Goal: Book appointment/travel/reservation

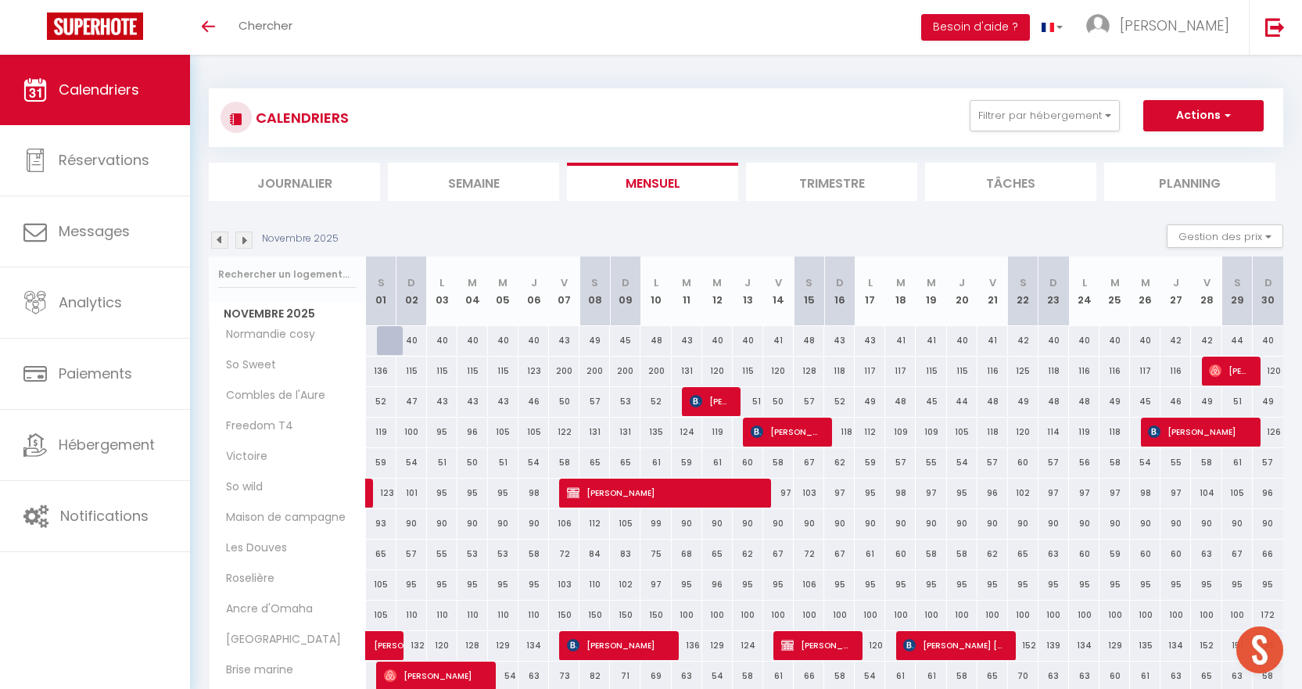
click at [221, 241] on img at bounding box center [219, 239] width 17 height 17
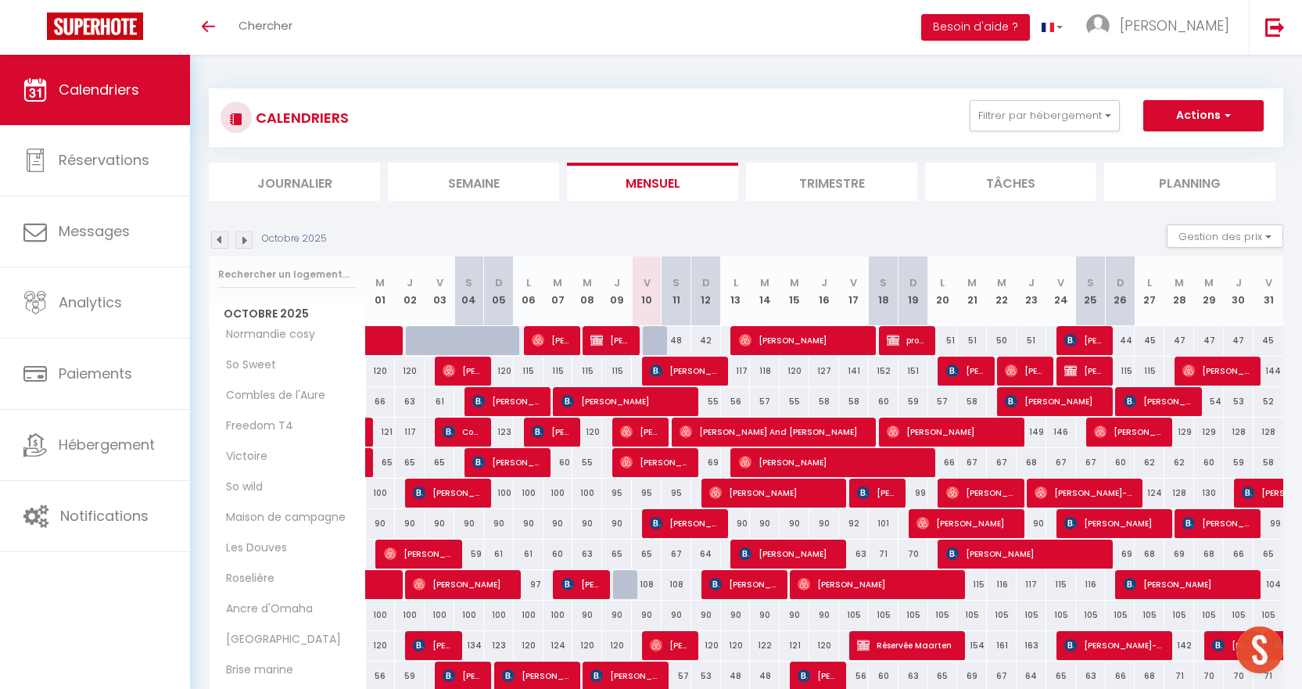
click at [221, 241] on img at bounding box center [219, 239] width 17 height 17
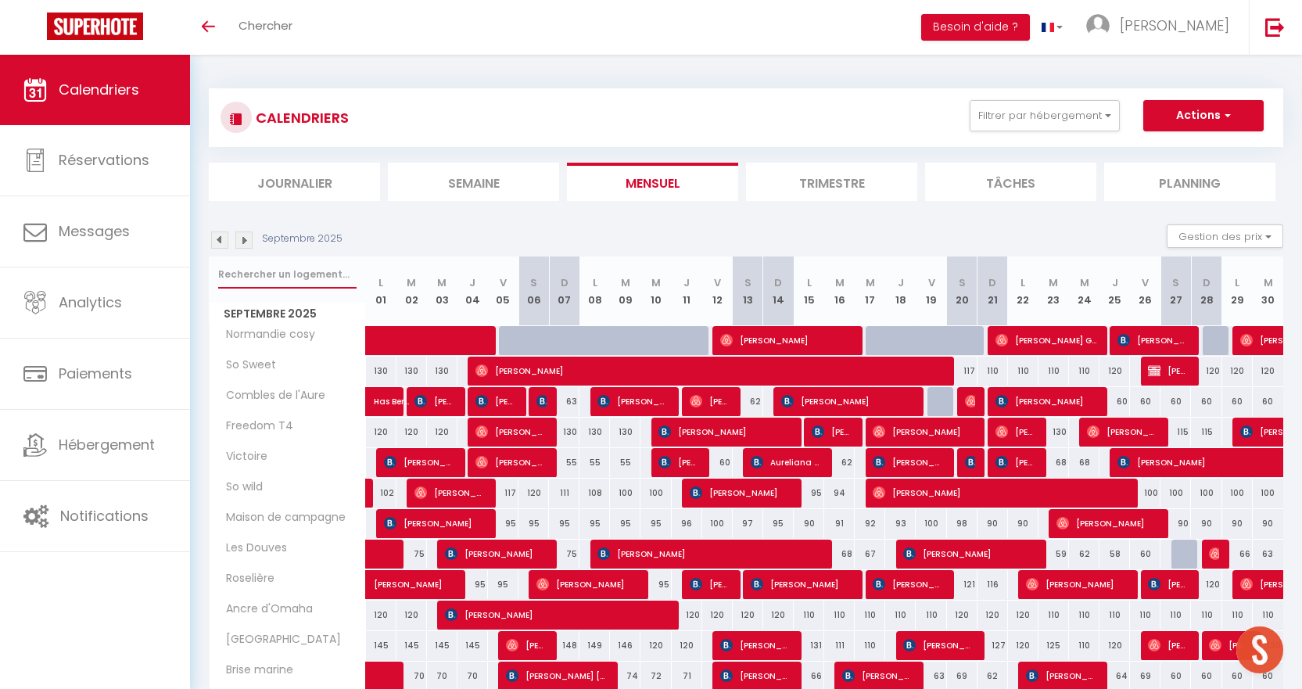
click at [278, 271] on input "text" at bounding box center [287, 274] width 138 height 28
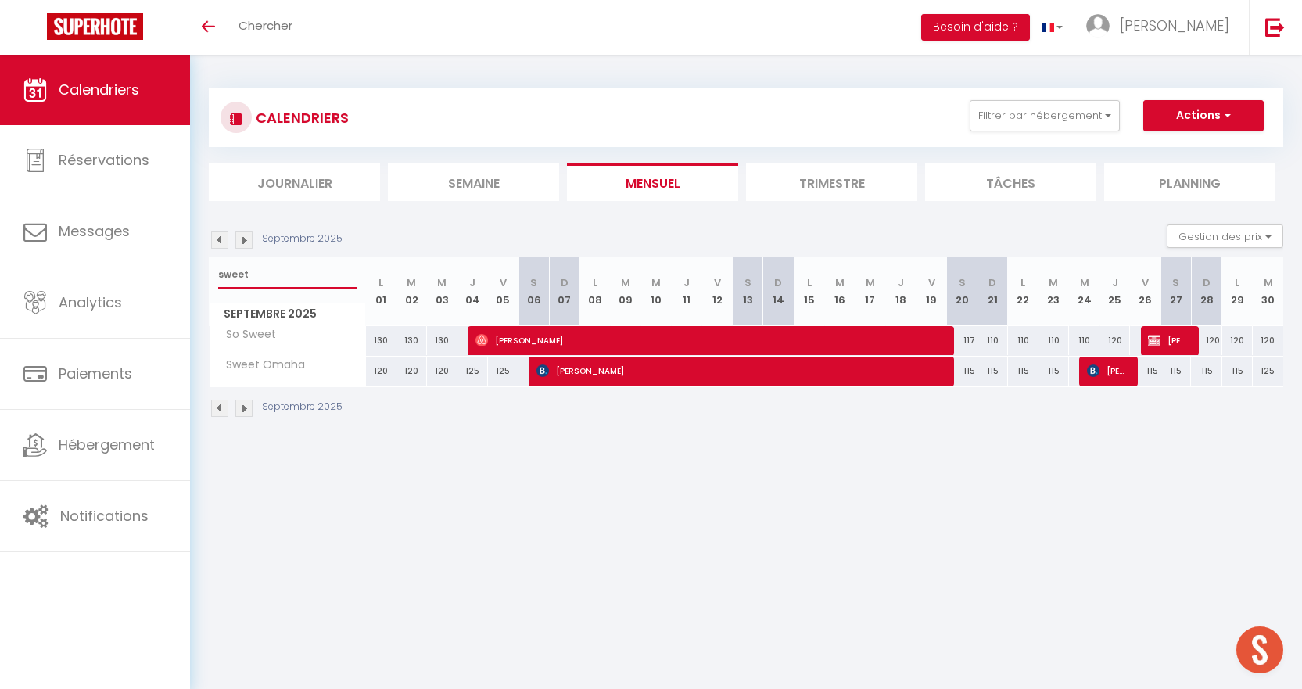
click at [335, 278] on input "sweet" at bounding box center [287, 274] width 138 height 28
type input "s"
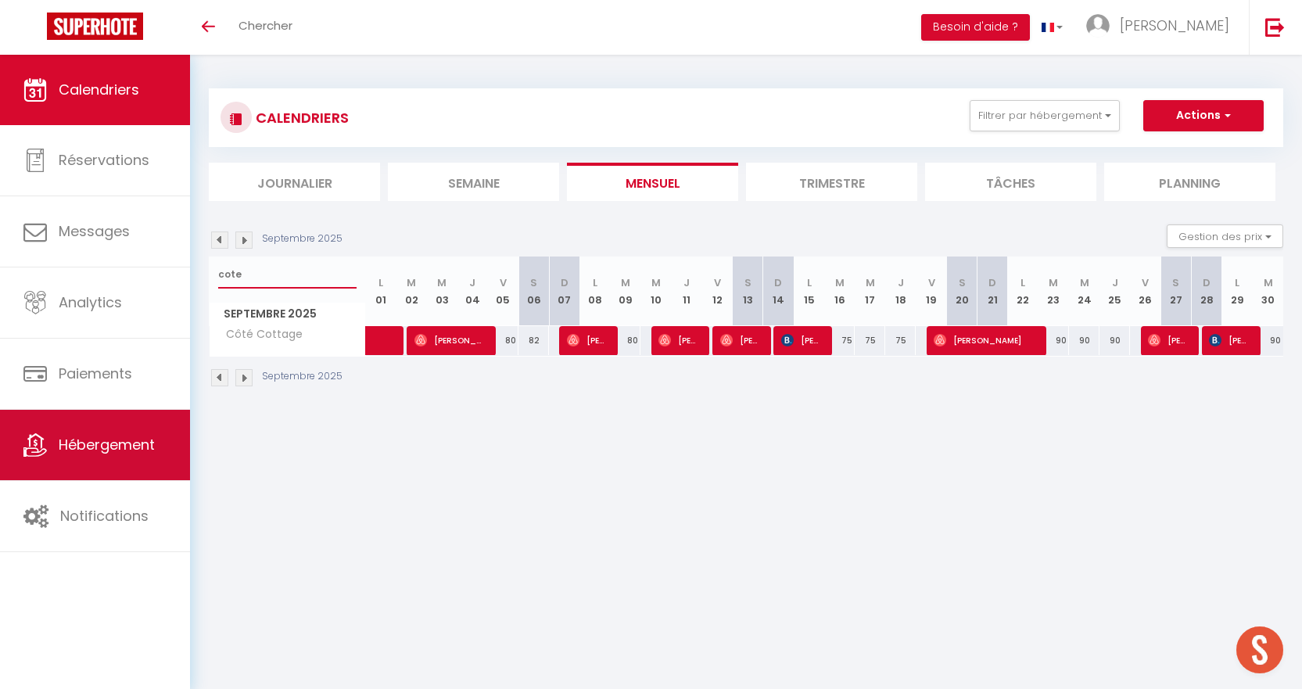
type input "cote"
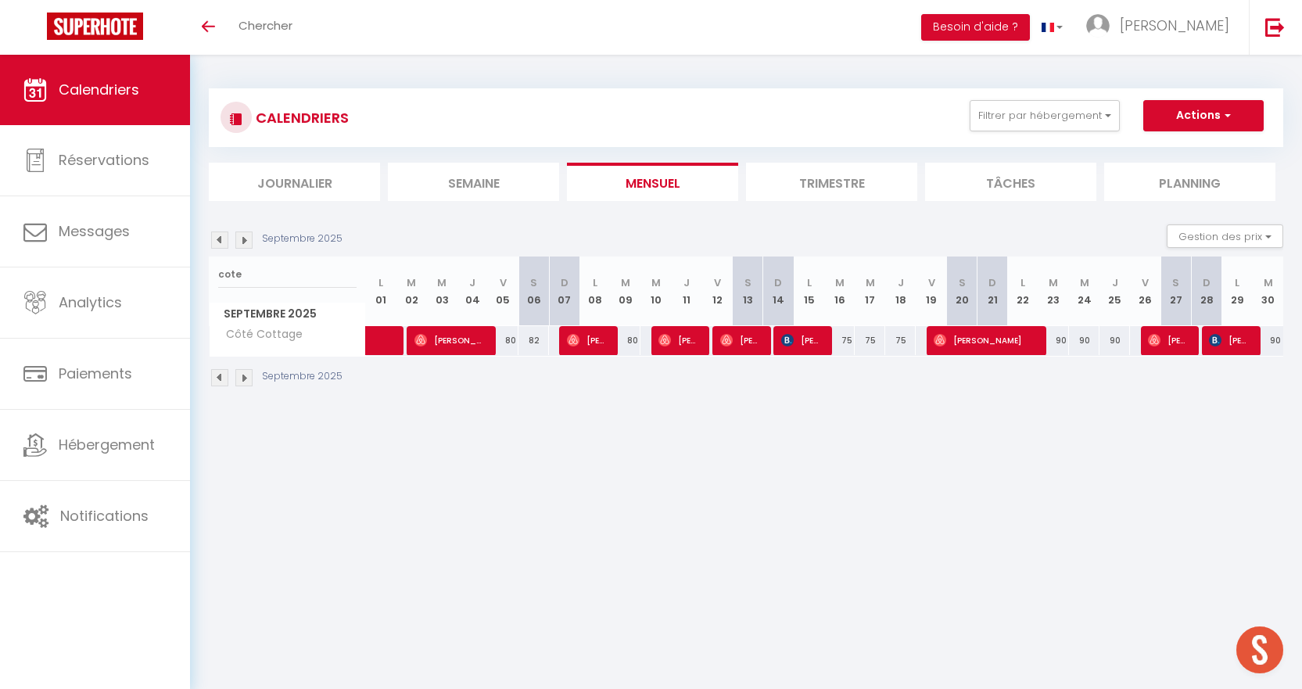
click at [246, 242] on img at bounding box center [243, 239] width 17 height 17
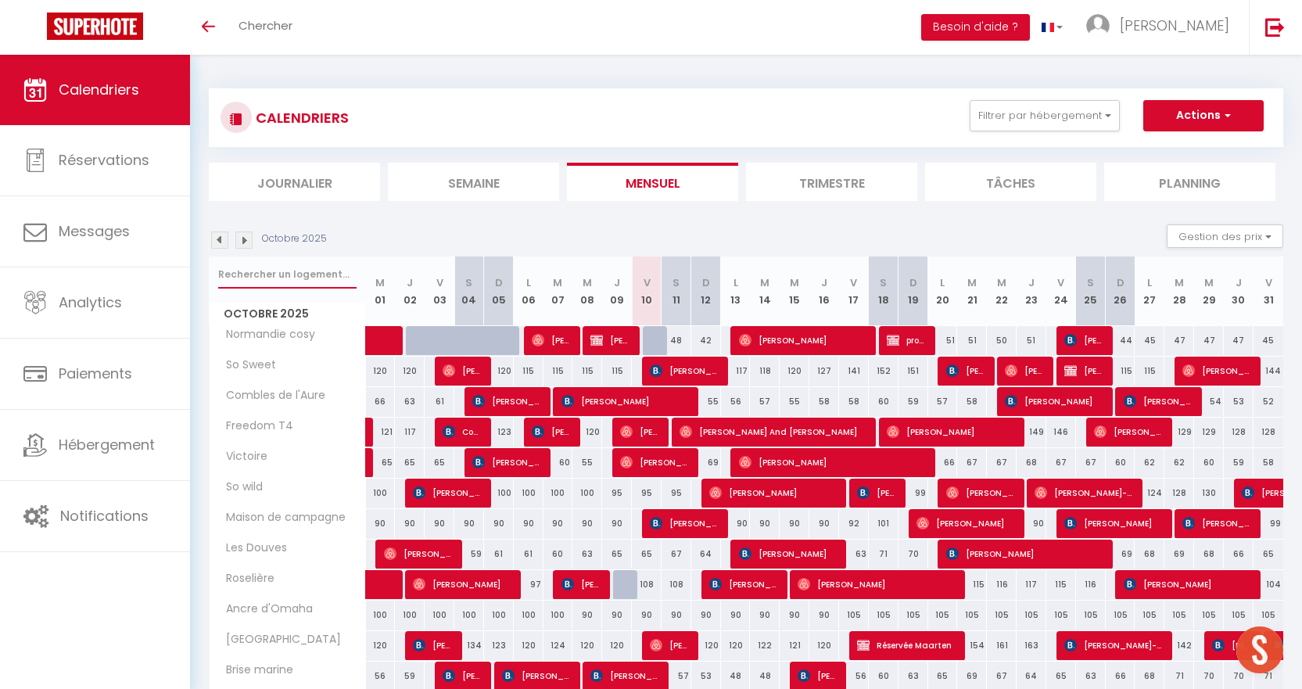
click at [277, 274] on input "text" at bounding box center [287, 274] width 138 height 28
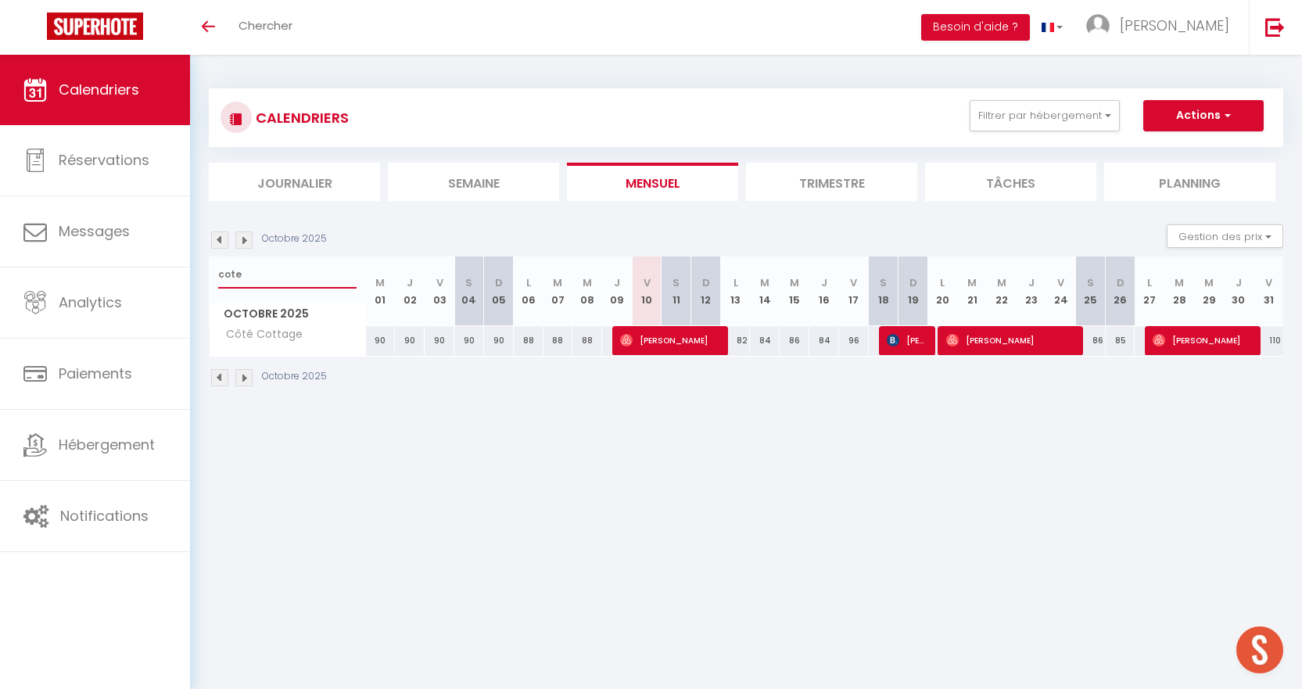
type input "cote"
click at [219, 242] on img at bounding box center [219, 239] width 17 height 17
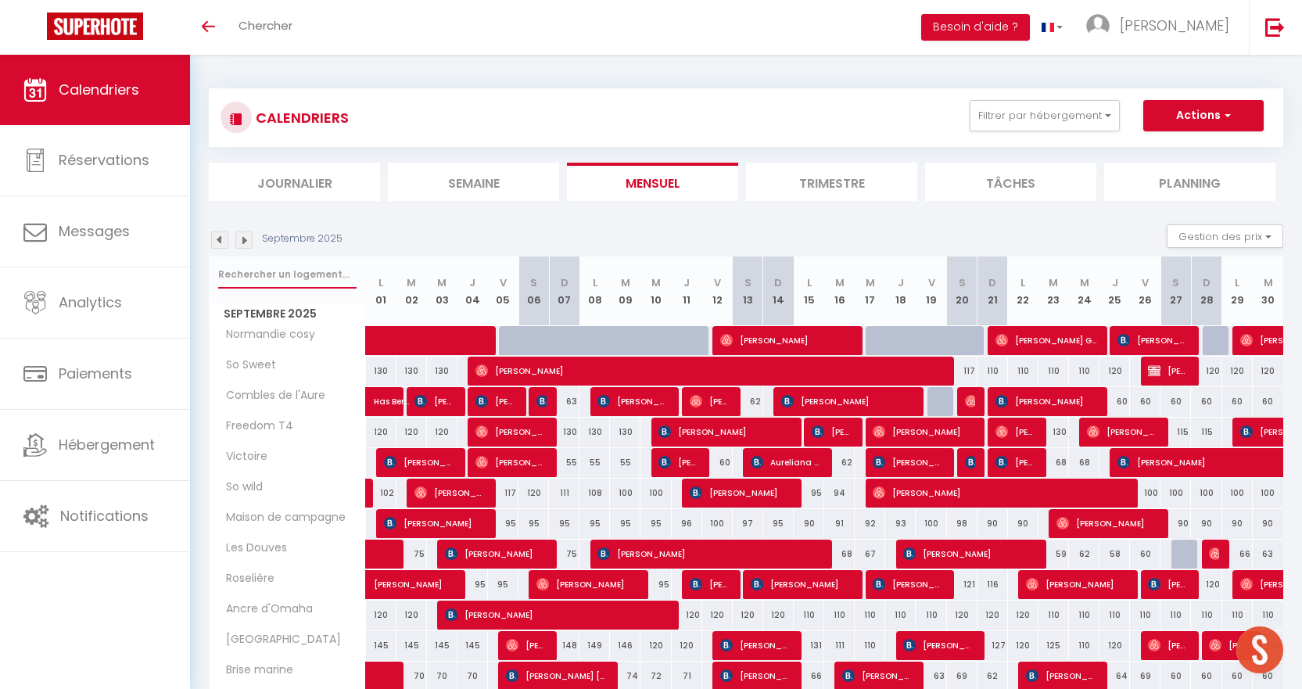
click at [305, 276] on input "text" at bounding box center [287, 274] width 138 height 28
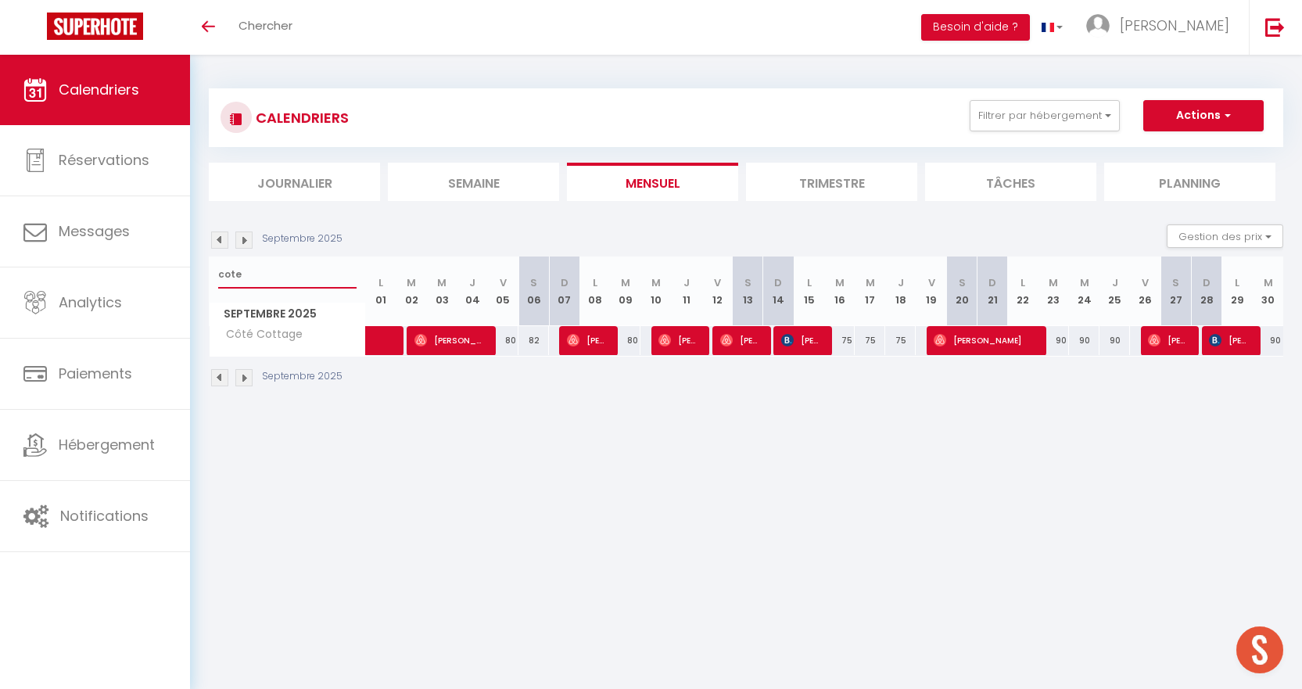
type input "cote"
